Goal: Transaction & Acquisition: Purchase product/service

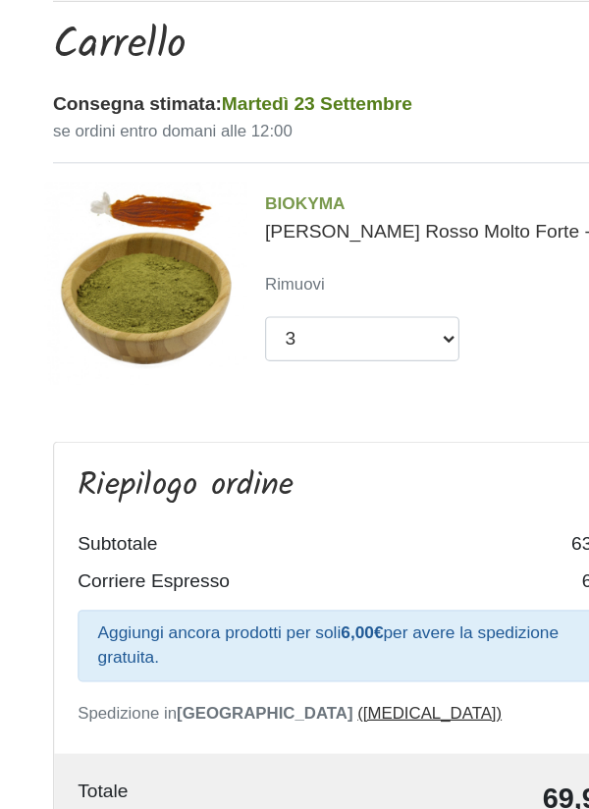
scroll to position [77, 0]
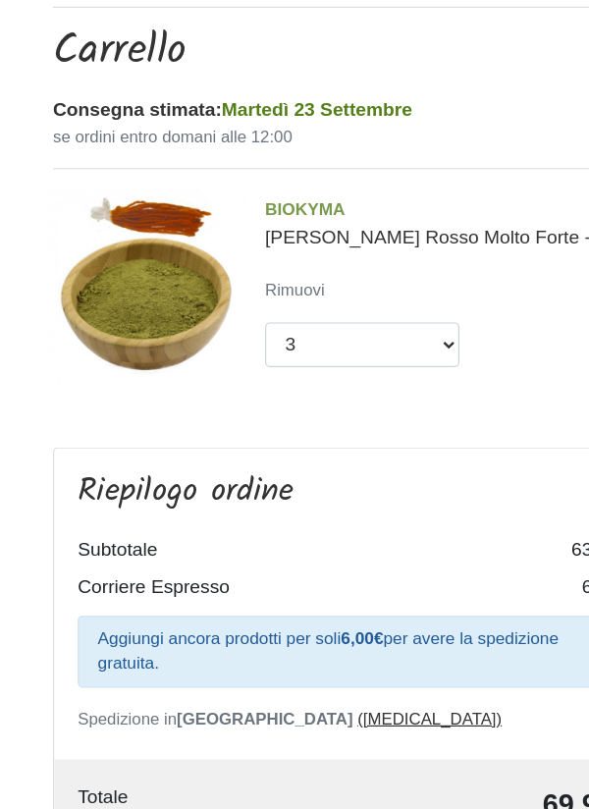
click at [253, 249] on small "Rimuovi" at bounding box center [246, 242] width 50 height 16
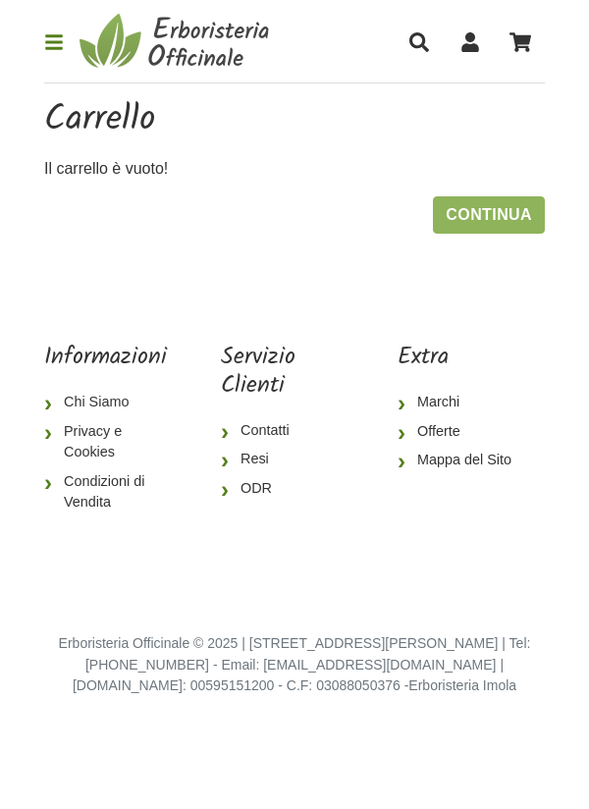
click at [522, 211] on link "Continua" at bounding box center [489, 214] width 112 height 37
click at [513, 211] on link "Continua" at bounding box center [489, 214] width 112 height 37
click at [130, 165] on p "Il carrello è vuoto!" at bounding box center [294, 169] width 501 height 24
